Goal: Task Accomplishment & Management: Use online tool/utility

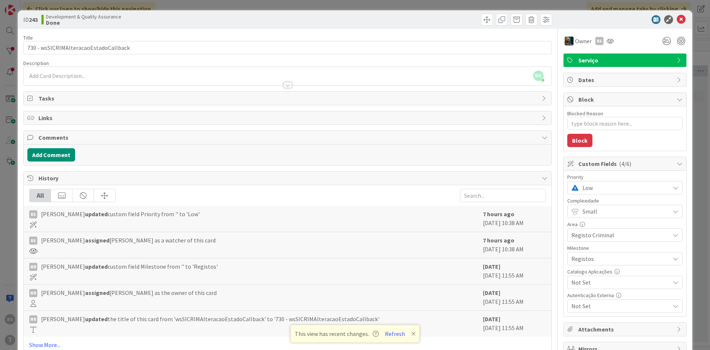
click at [119, 43] on input "730 - wsSICRIMAlteracaoEstadoCallback" at bounding box center [287, 47] width 528 height 13
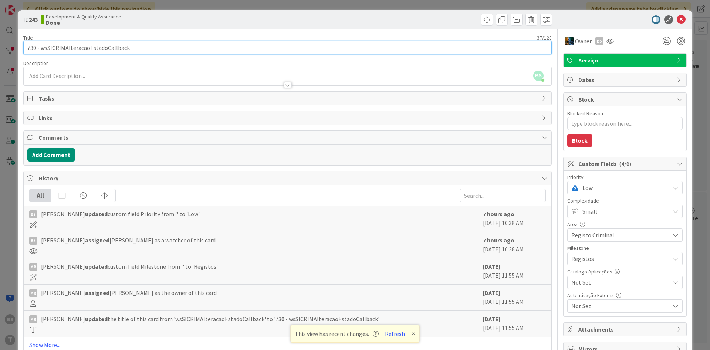
click at [102, 44] on input "730 - wsSICRIMAlteracaoEstadoCallback" at bounding box center [287, 47] width 528 height 13
click at [121, 47] on input "730 - wsSICRIMAlteracaoEstadoCallback" at bounding box center [287, 47] width 528 height 13
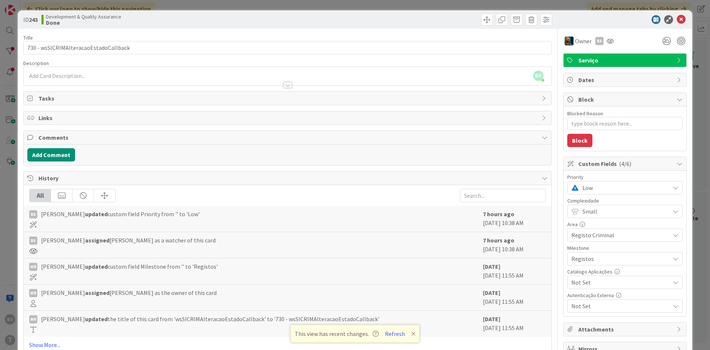
click at [613, 186] on span "Low" at bounding box center [624, 188] width 84 height 10
click at [602, 218] on span "Critical" at bounding box center [635, 218] width 86 height 11
click at [609, 38] on div at bounding box center [610, 37] width 5 height 2
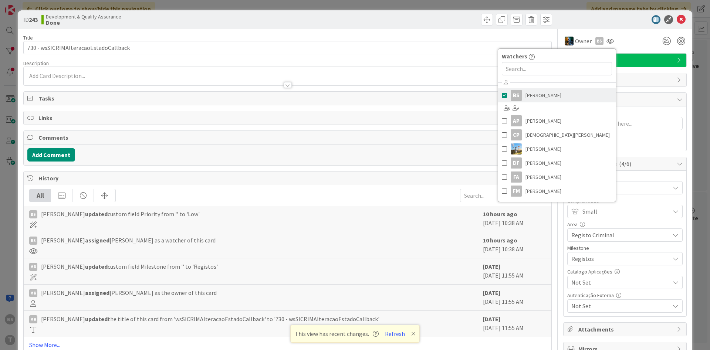
click at [551, 99] on span "Bruno Souza" at bounding box center [543, 95] width 36 height 11
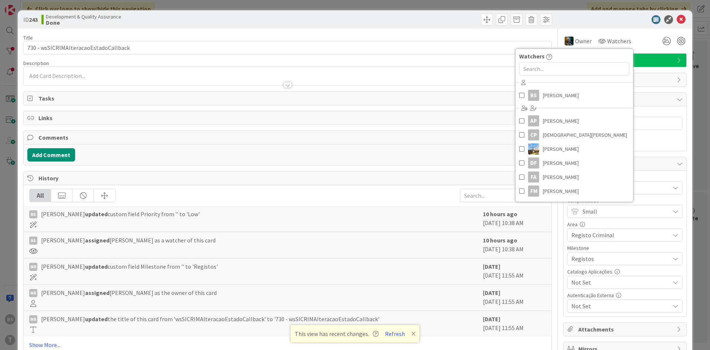
click at [98, 71] on div at bounding box center [288, 77] width 528 height 15
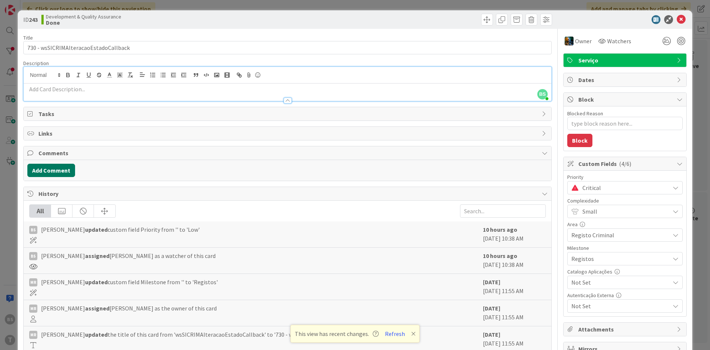
click at [65, 171] on button "Add Comment" at bounding box center [51, 170] width 48 height 13
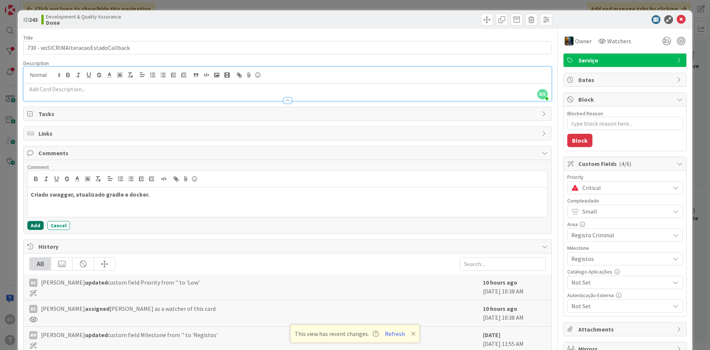
click at [36, 225] on button "Add" at bounding box center [35, 225] width 16 height 9
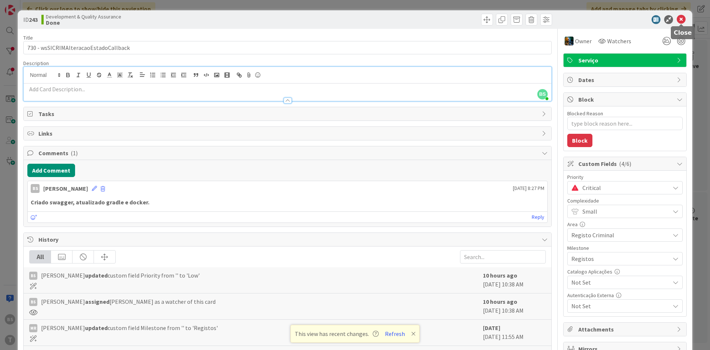
click at [677, 20] on icon at bounding box center [681, 19] width 9 height 9
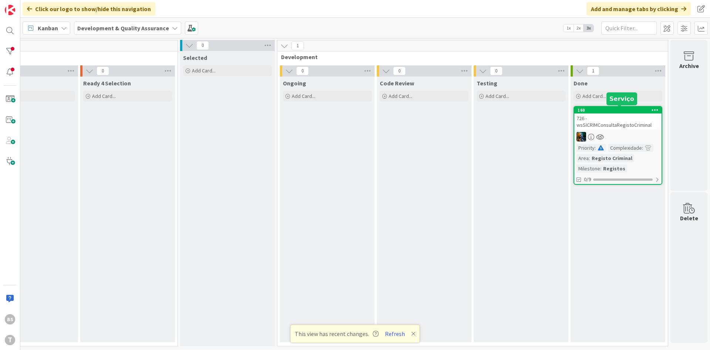
click at [599, 111] on div "160" at bounding box center [620, 110] width 84 height 5
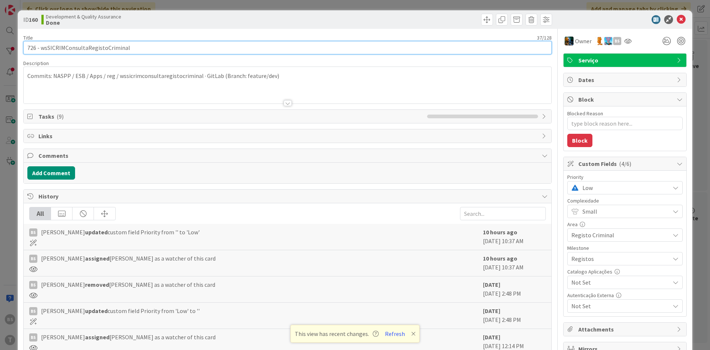
click at [104, 48] on input "726 - wsSICRIMConsultaRegistoCriminal" at bounding box center [287, 47] width 528 height 13
click at [101, 51] on input "726 - wsSICRIMConsultaRegistoCriminal" at bounding box center [287, 47] width 528 height 13
click at [89, 45] on input "726 - wsSICRIMConsultaRegistoCriminal" at bounding box center [287, 47] width 528 height 13
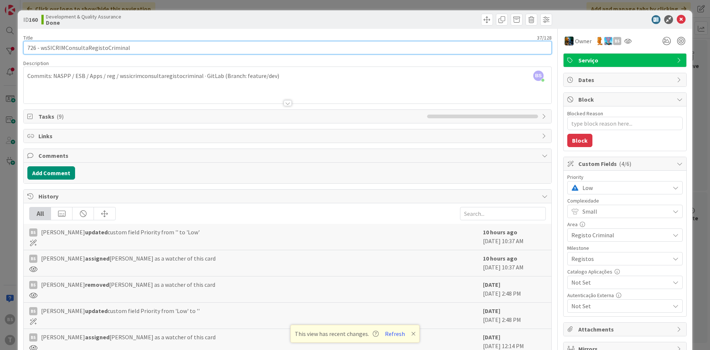
click at [89, 45] on input "726 - wsSICRIMConsultaRegistoCriminal" at bounding box center [287, 47] width 528 height 13
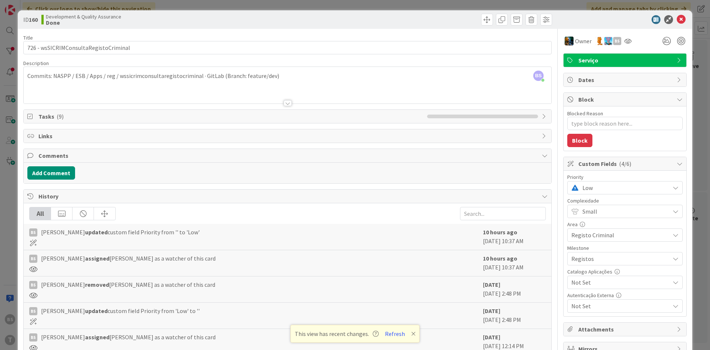
click at [608, 192] on span "Low" at bounding box center [624, 188] width 84 height 10
click at [603, 218] on span "Critical" at bounding box center [635, 218] width 86 height 11
click at [627, 39] on icon at bounding box center [627, 41] width 7 height 6
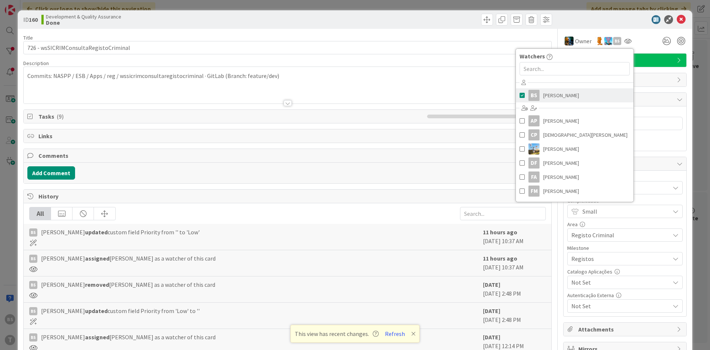
click at [577, 98] on link "BS Bruno Souza" at bounding box center [575, 95] width 118 height 14
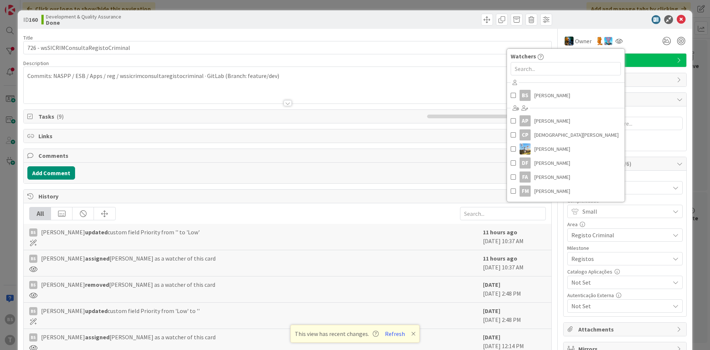
drag, startPoint x: 295, startPoint y: 88, endPoint x: 295, endPoint y: 83, distance: 4.5
click at [295, 88] on div at bounding box center [288, 94] width 528 height 19
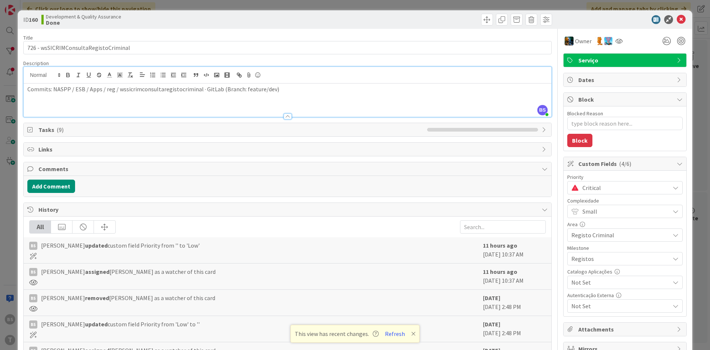
click at [285, 96] on div "Commits: NASPP / ESB / Apps / reg / wssicrimconsultaregistocriminal · GitLab (B…" at bounding box center [288, 100] width 528 height 33
click at [62, 189] on button "Add Comment" at bounding box center [51, 186] width 48 height 13
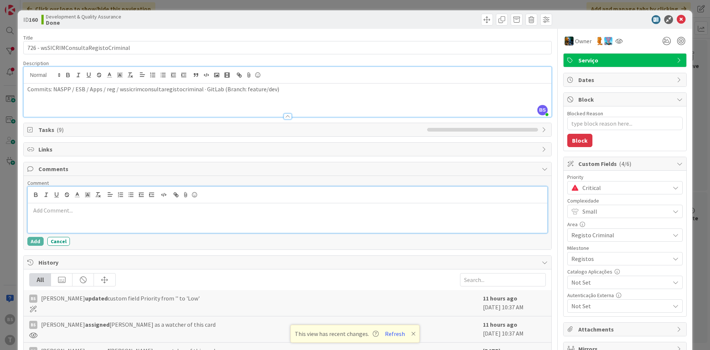
click at [111, 206] on div at bounding box center [288, 218] width 520 height 30
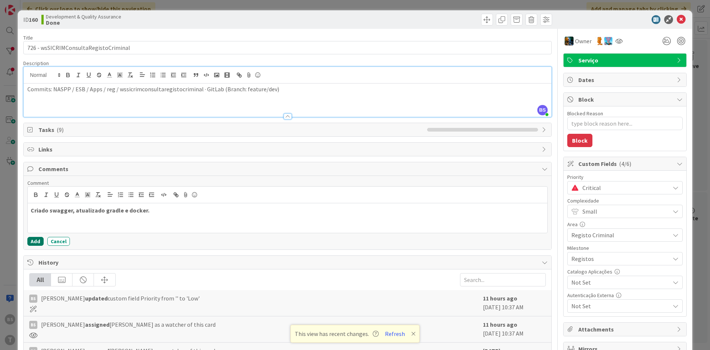
click at [31, 241] on button "Add" at bounding box center [35, 241] width 16 height 9
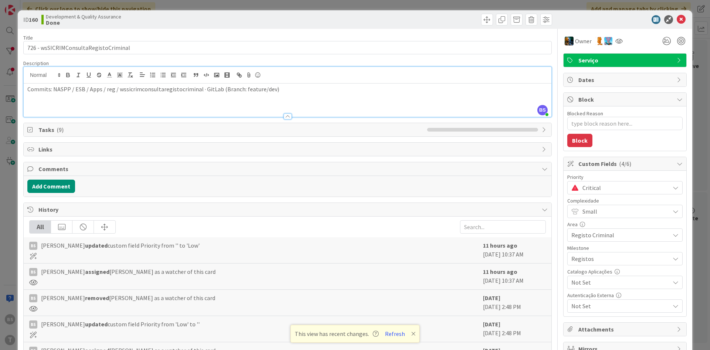
type textarea "x"
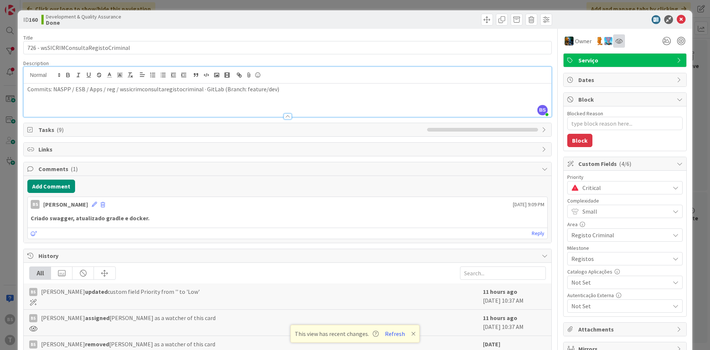
click at [617, 46] on div at bounding box center [619, 40] width 12 height 13
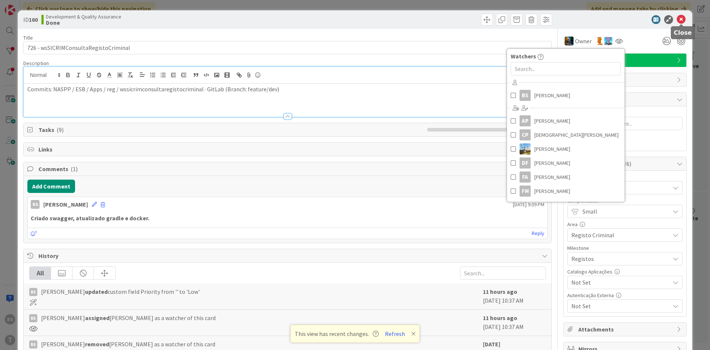
click at [683, 21] on icon at bounding box center [681, 19] width 9 height 9
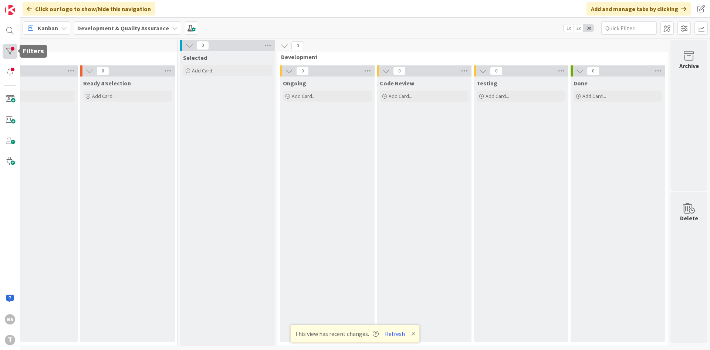
click at [13, 46] on div at bounding box center [10, 51] width 15 height 15
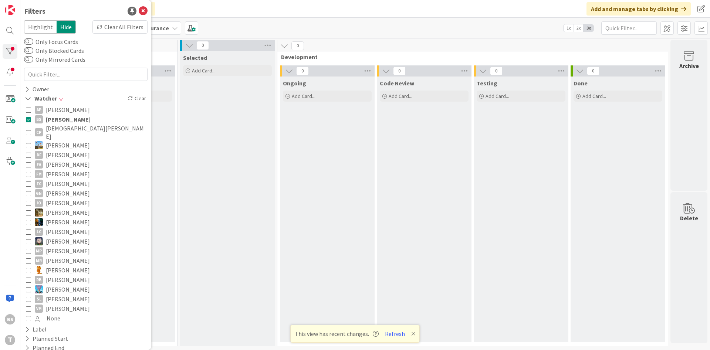
click at [30, 119] on icon at bounding box center [28, 119] width 5 height 5
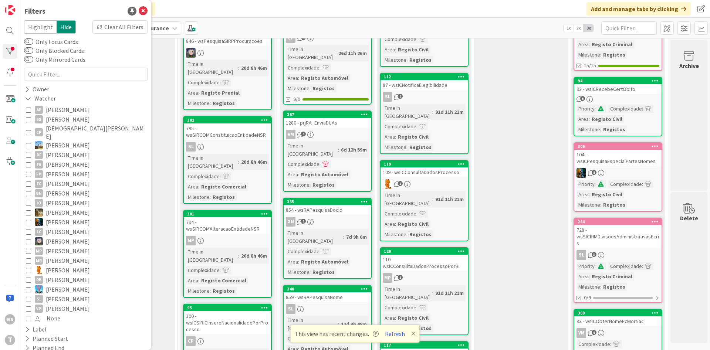
scroll to position [97, 0]
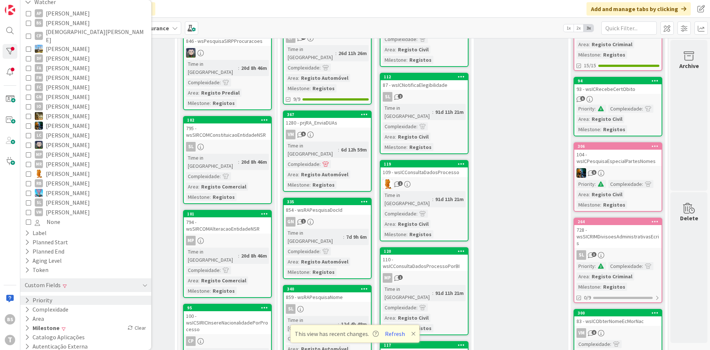
click at [99, 296] on div "Priority" at bounding box center [85, 300] width 131 height 9
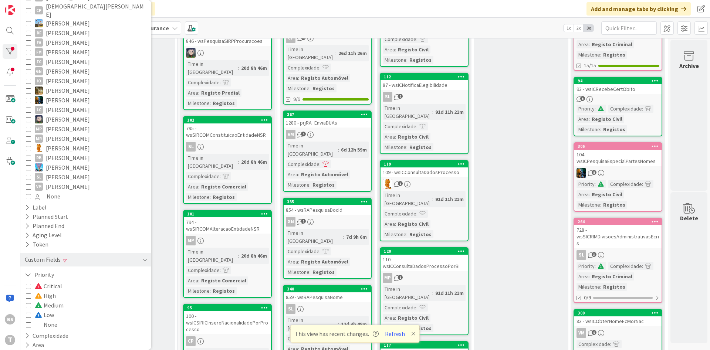
scroll to position [141, 0]
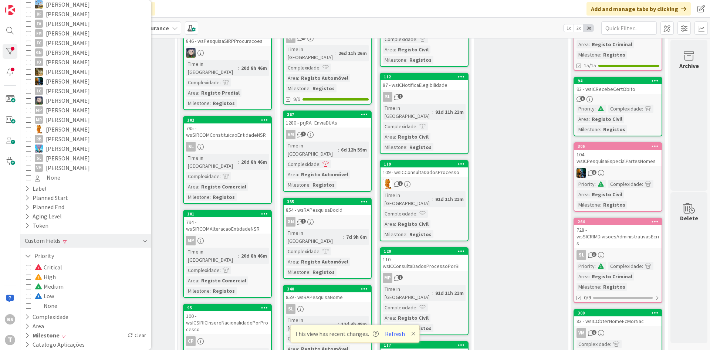
click at [30, 303] on icon at bounding box center [28, 305] width 5 height 5
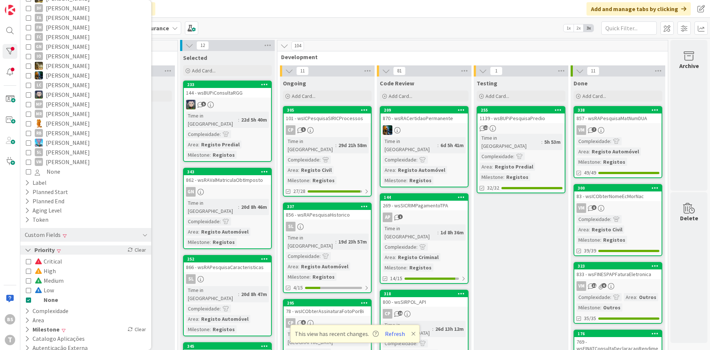
scroll to position [148, 0]
click at [26, 296] on icon at bounding box center [28, 298] width 5 height 5
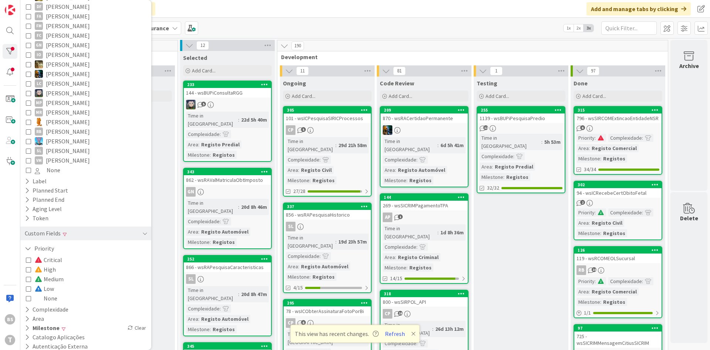
click at [31, 257] on icon at bounding box center [28, 259] width 5 height 5
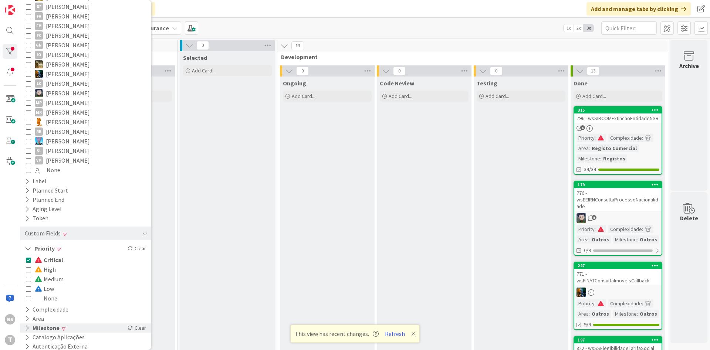
click at [31, 324] on button "Milestone" at bounding box center [42, 328] width 36 height 9
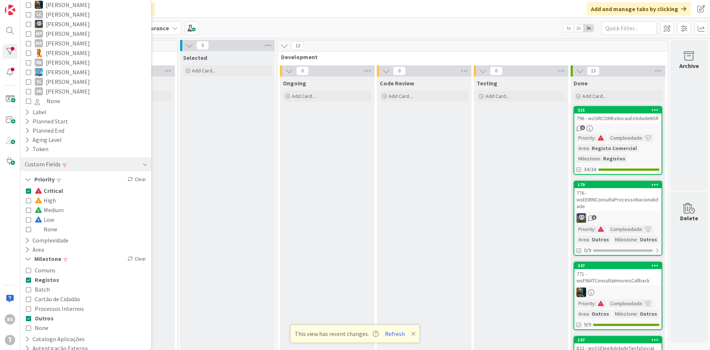
scroll to position [219, 0]
click at [29, 314] on icon at bounding box center [28, 316] width 5 height 5
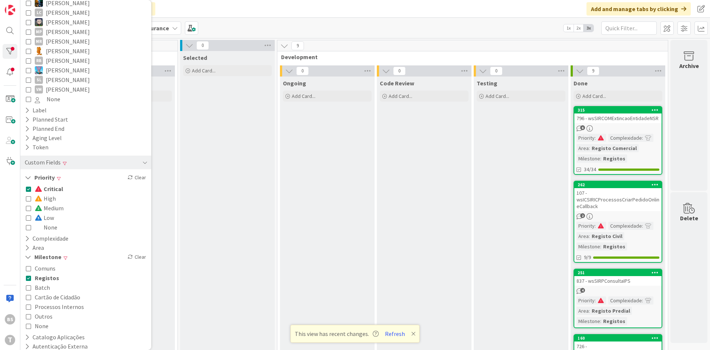
click at [28, 275] on icon at bounding box center [28, 277] width 5 height 5
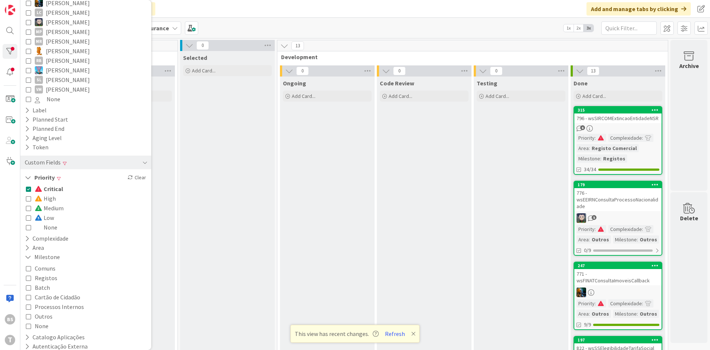
click at [28, 275] on icon at bounding box center [28, 277] width 5 height 5
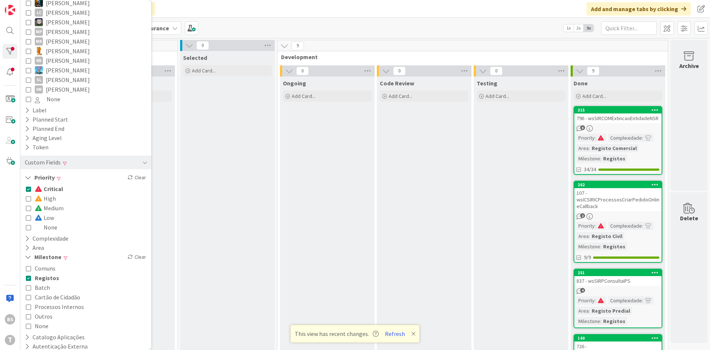
click at [26, 314] on icon at bounding box center [28, 316] width 5 height 5
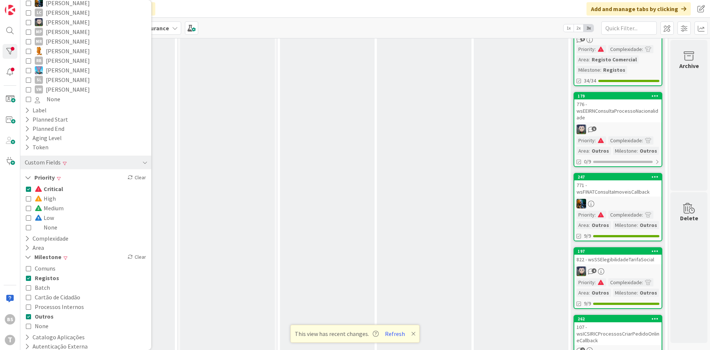
scroll to position [0, 139]
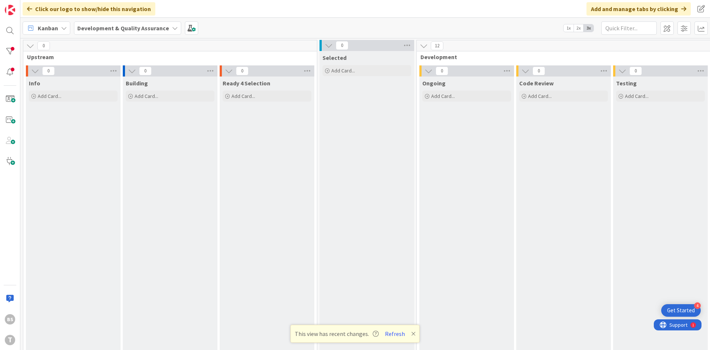
scroll to position [0, 139]
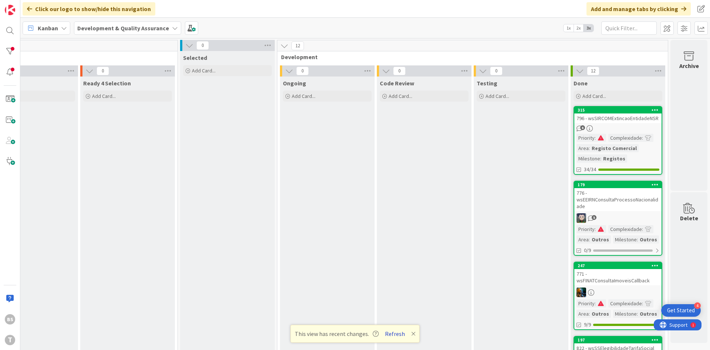
click at [397, 332] on button "Refresh" at bounding box center [394, 334] width 25 height 10
